Goal: Share content: Share content

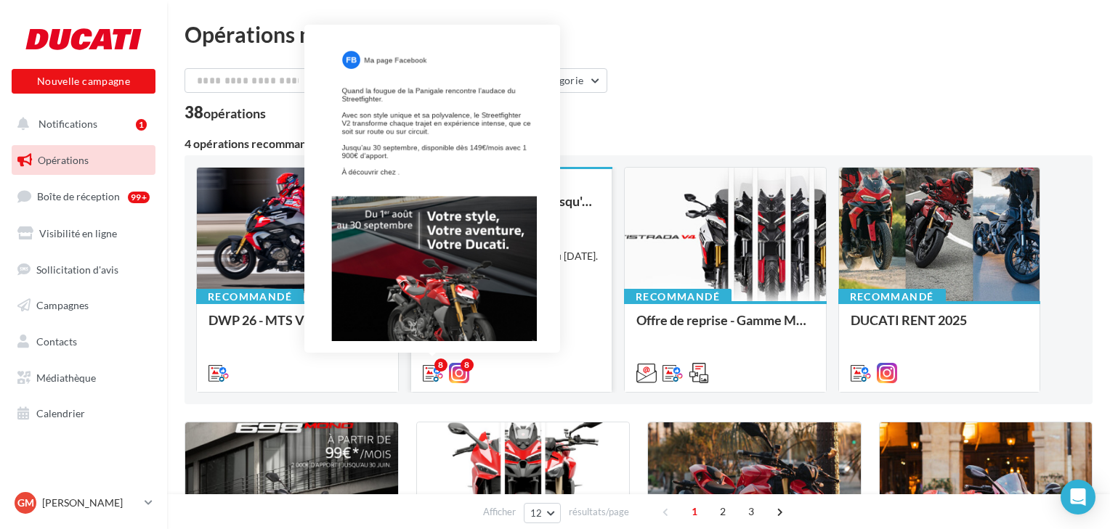
click at [429, 373] on icon at bounding box center [433, 373] width 20 height 20
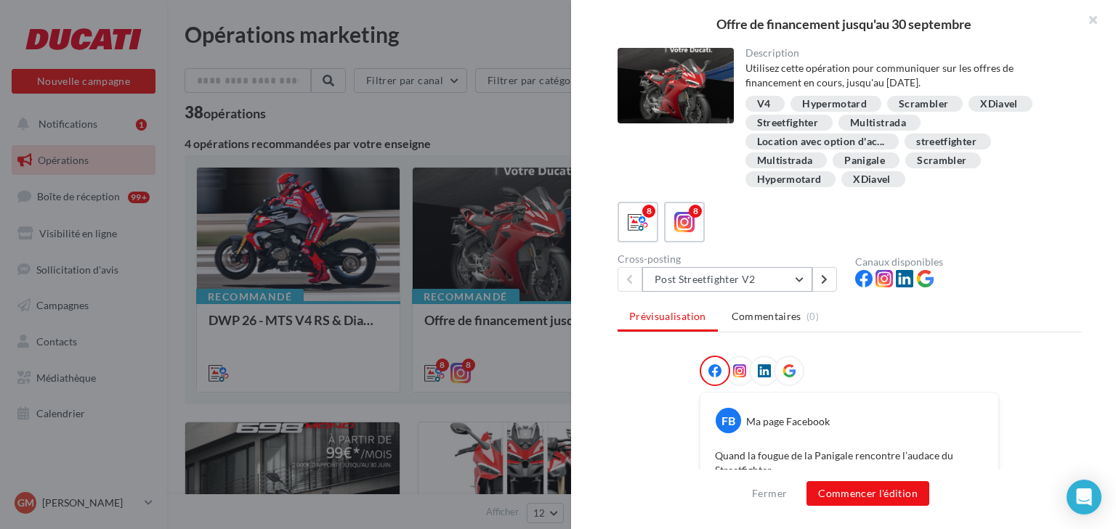
click at [799, 280] on button "Post Streetfighter V2" at bounding box center [727, 279] width 170 height 25
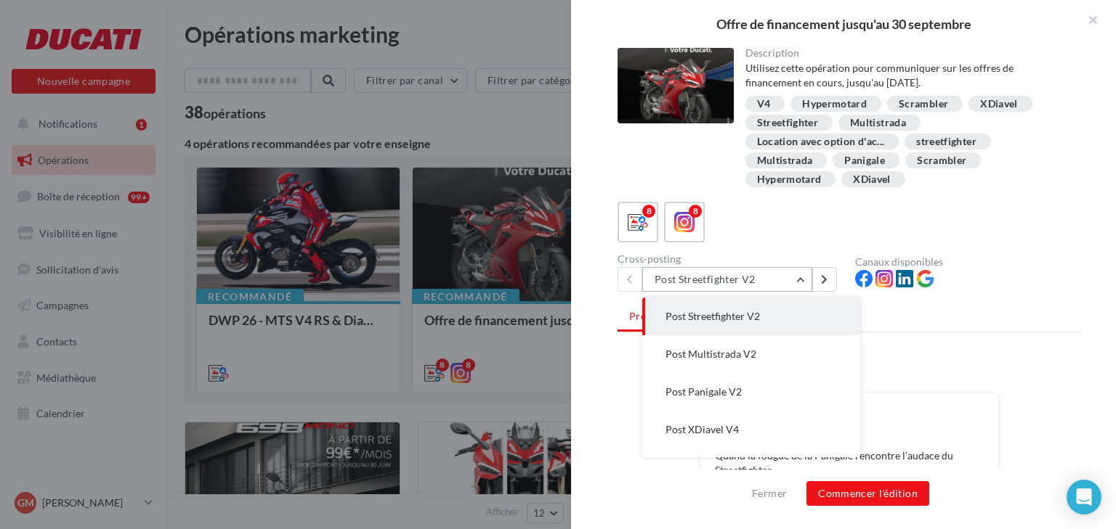
click at [799, 280] on button "Post Streetfighter V2" at bounding box center [727, 279] width 170 height 25
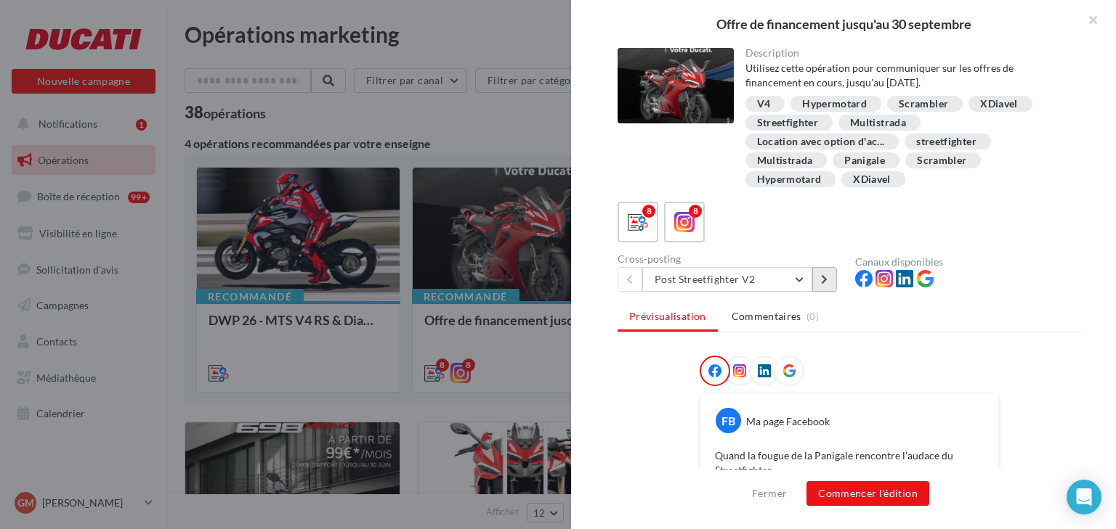
click at [825, 283] on icon at bounding box center [824, 280] width 7 height 10
click at [628, 278] on icon at bounding box center [629, 280] width 7 height 10
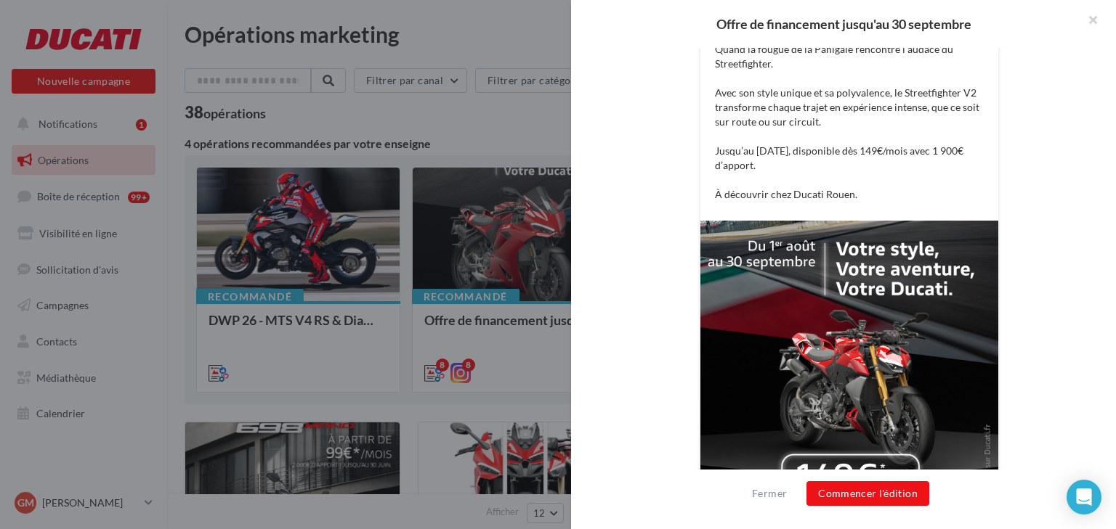
scroll to position [460, 0]
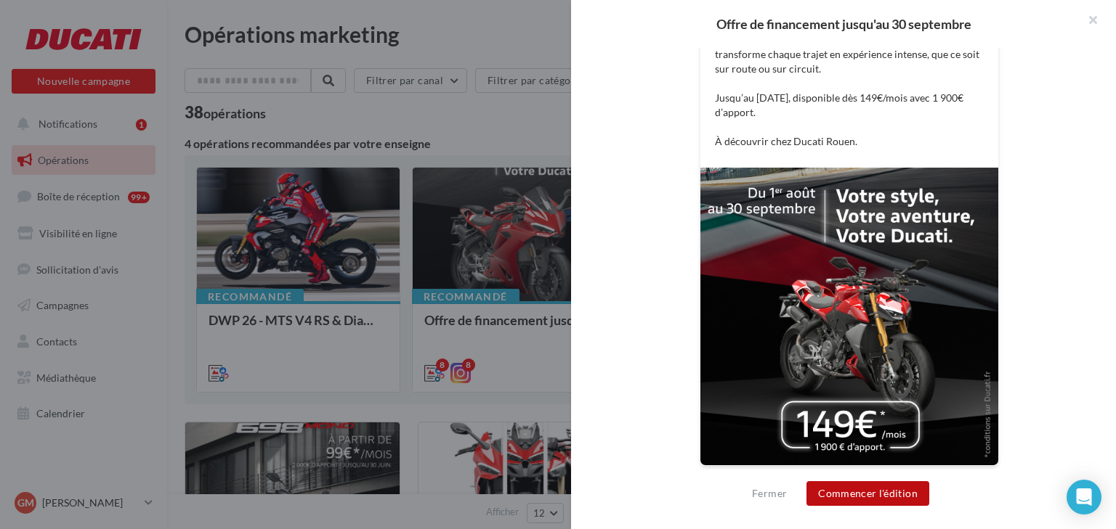
click at [863, 493] on button "Commencer l'édition" at bounding box center [867, 494] width 123 height 25
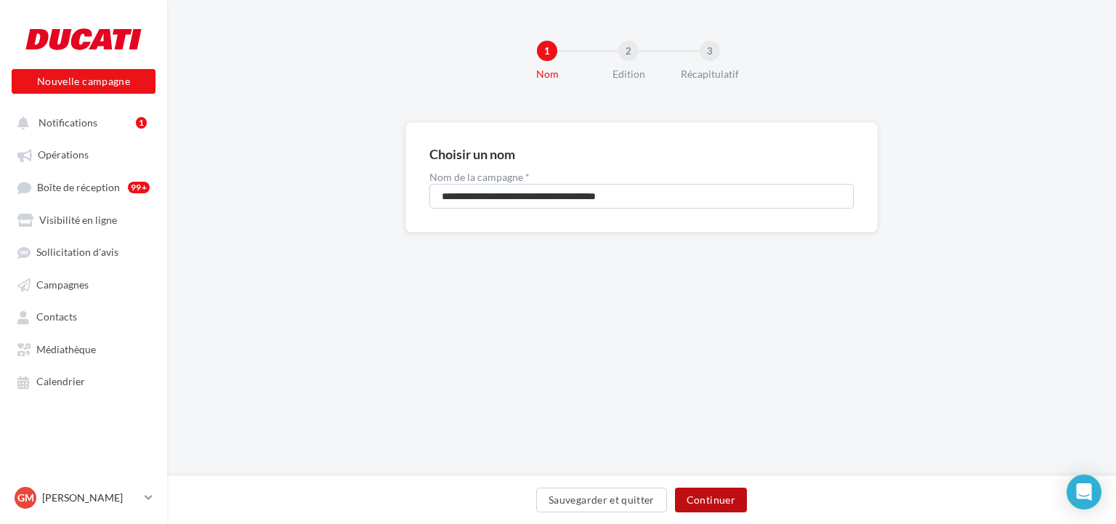
click at [702, 503] on button "Continuer" at bounding box center [711, 499] width 72 height 25
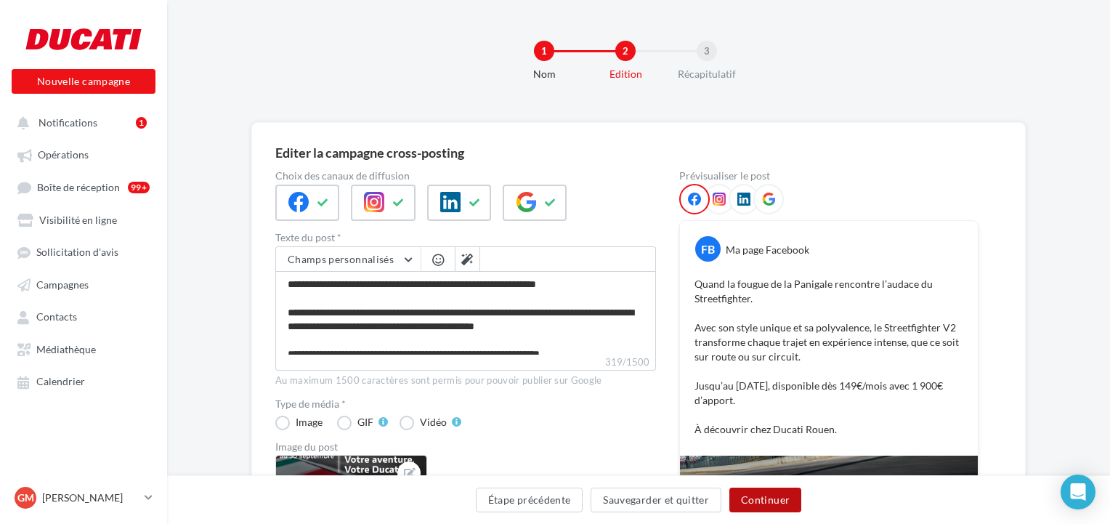
click at [765, 498] on button "Continuer" at bounding box center [765, 499] width 72 height 25
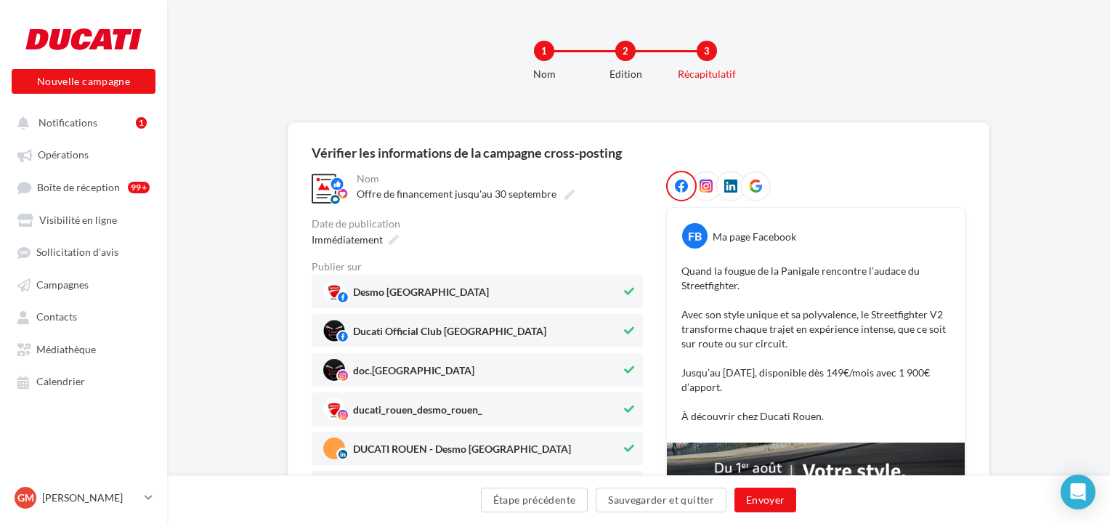
click at [625, 328] on icon at bounding box center [629, 330] width 10 height 10
click at [625, 328] on icon at bounding box center [629, 330] width 9 height 10
click at [773, 499] on button "Envoyer" at bounding box center [765, 499] width 62 height 25
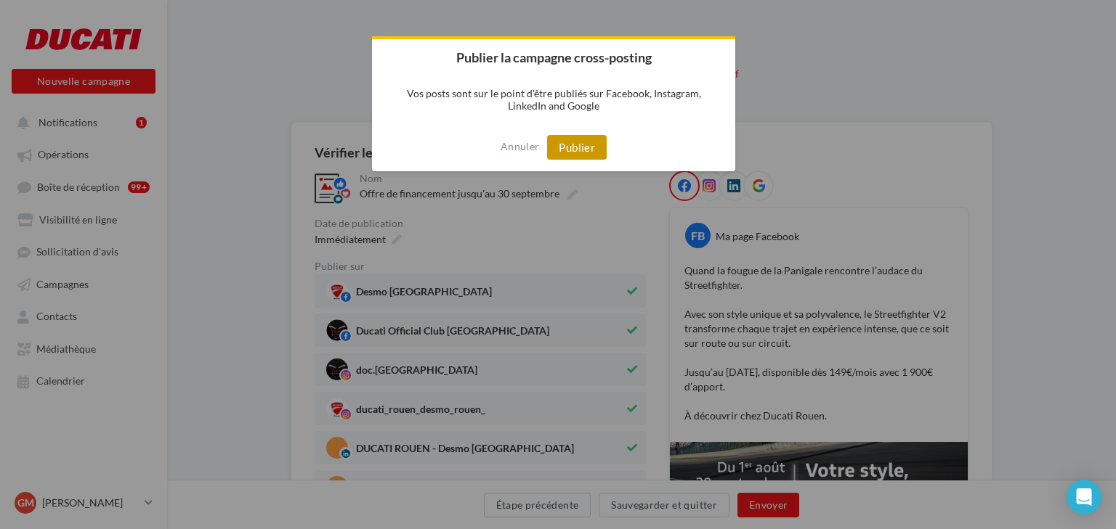
click at [574, 142] on button "Publier" at bounding box center [577, 147] width 60 height 25
